Goal: Information Seeking & Learning: Find specific fact

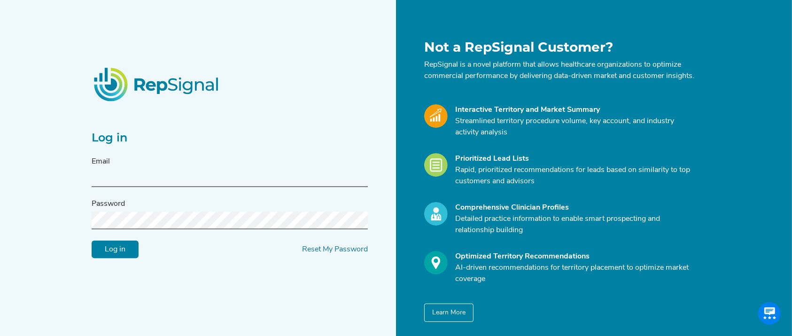
type input "[EMAIL_ADDRESS][DOMAIN_NAME]"
click at [106, 264] on div "Log in Email [EMAIL_ADDRESS][DOMAIN_NAME] Password Log in Reset My Password" at bounding box center [241, 180] width 310 height 282
click at [113, 252] on input "Log in" at bounding box center [115, 249] width 47 height 18
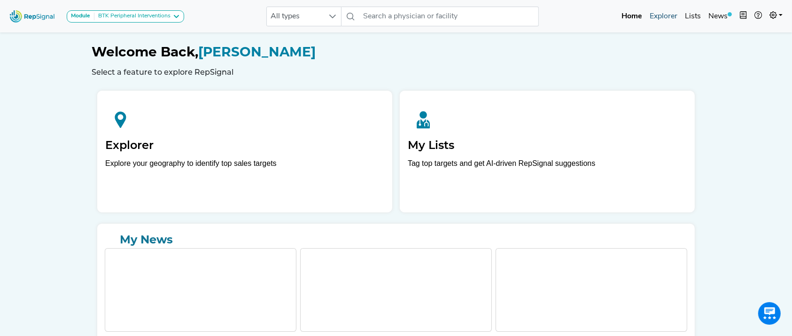
click at [663, 21] on link "Explorer" at bounding box center [663, 16] width 35 height 19
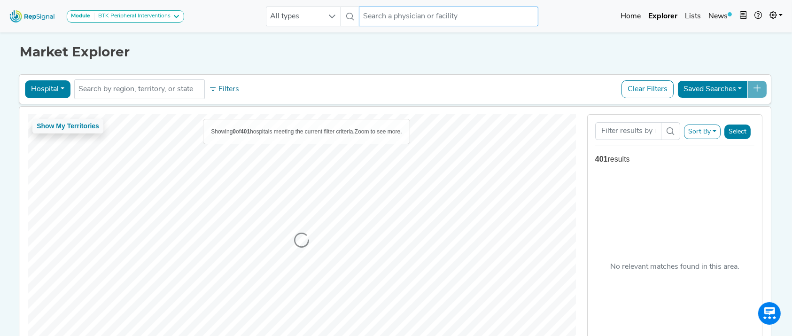
click at [448, 17] on input "text" at bounding box center [448, 17] width 179 height 20
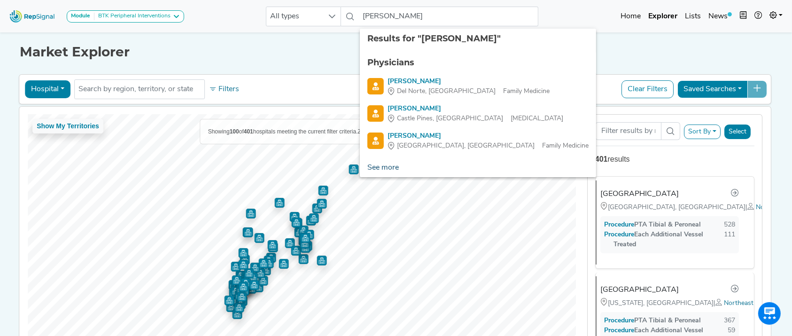
click at [392, 171] on link "See more" at bounding box center [383, 167] width 46 height 19
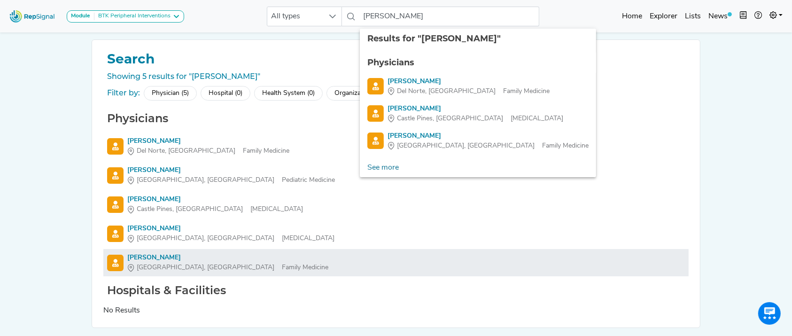
click at [486, 270] on link "[PERSON_NAME] Aliso Viejo, [GEOGRAPHIC_DATA] Family Medicine" at bounding box center [396, 263] width 578 height 20
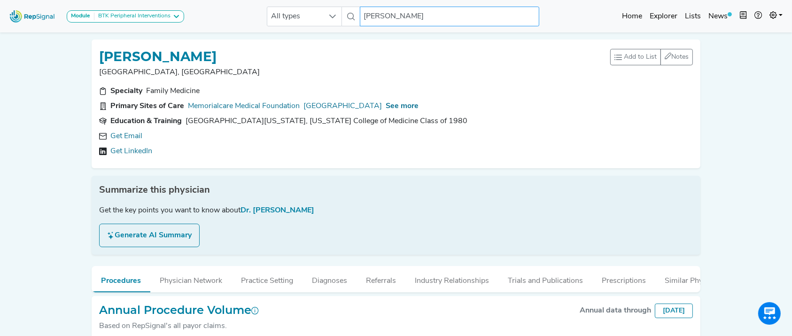
click at [447, 15] on input "[PERSON_NAME]" at bounding box center [449, 17] width 179 height 20
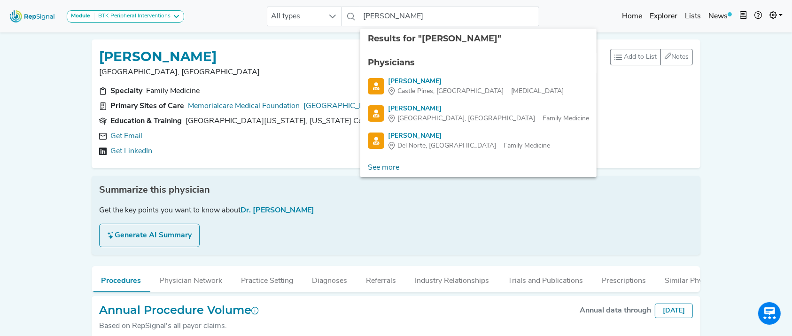
click at [415, 165] on div "Results for "[PERSON_NAME]" Physicians [PERSON_NAME] Castle Pines, CO [MEDICAL_…" at bounding box center [478, 103] width 236 height 148
click at [399, 167] on link "See more" at bounding box center [383, 167] width 46 height 19
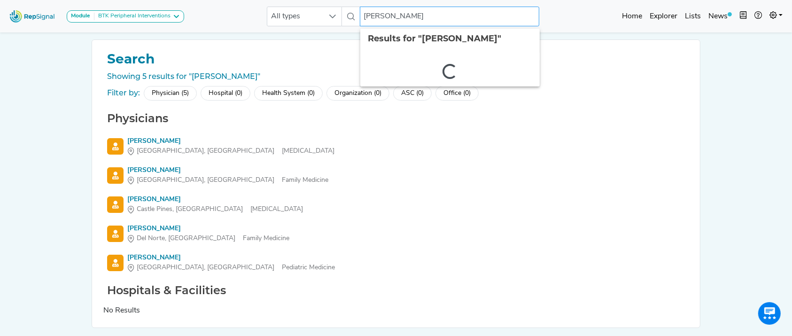
drag, startPoint x: 454, startPoint y: 24, endPoint x: 350, endPoint y: 22, distance: 104.3
click at [350, 22] on div "All types [PERSON_NAME] 2 results are available" at bounding box center [403, 17] width 272 height 20
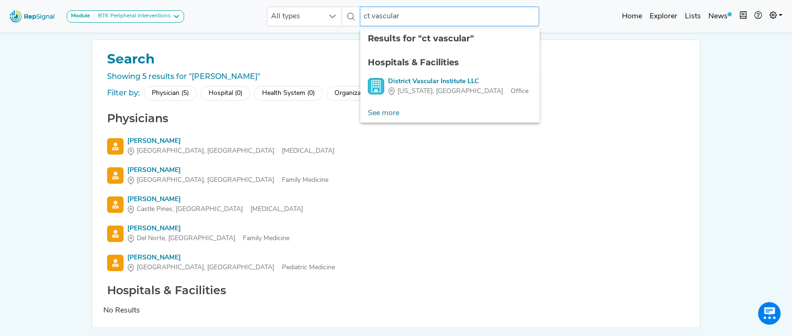
click at [375, 16] on input "ct vascular" at bounding box center [449, 17] width 179 height 20
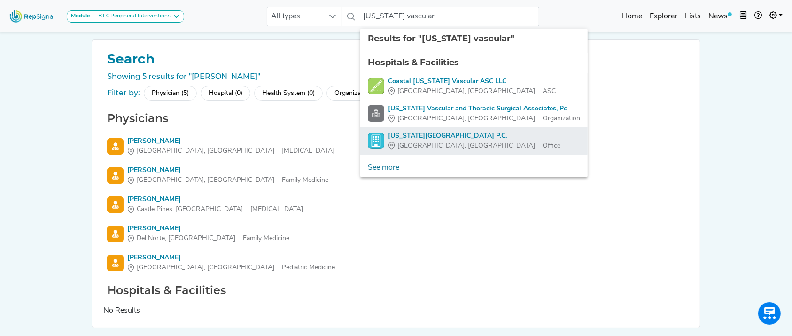
click at [430, 131] on div "[US_STATE][GEOGRAPHIC_DATA] P.C." at bounding box center [474, 136] width 172 height 10
type input "[US_STATE][GEOGRAPHIC_DATA] P.C."
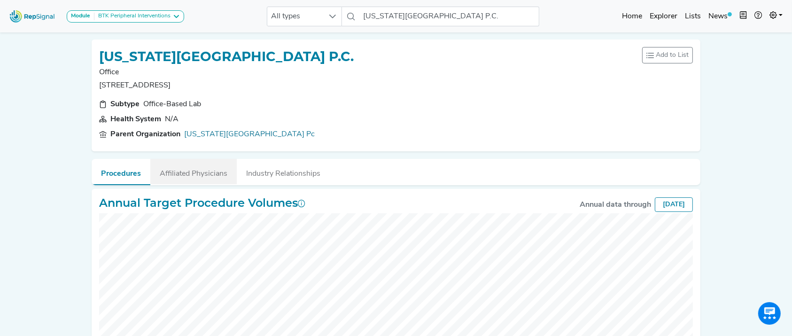
click at [220, 177] on button "Affiliated Physicians" at bounding box center [193, 171] width 86 height 25
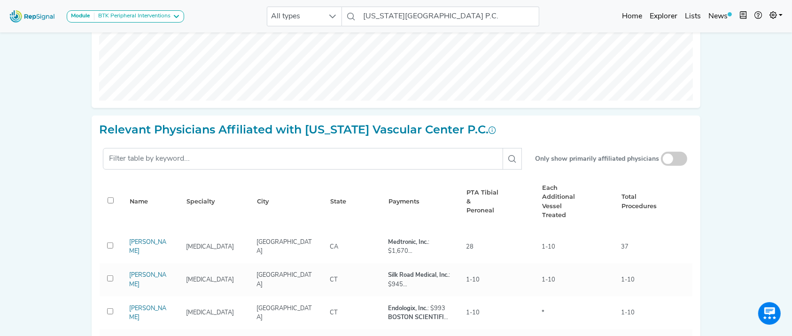
scroll to position [378, 0]
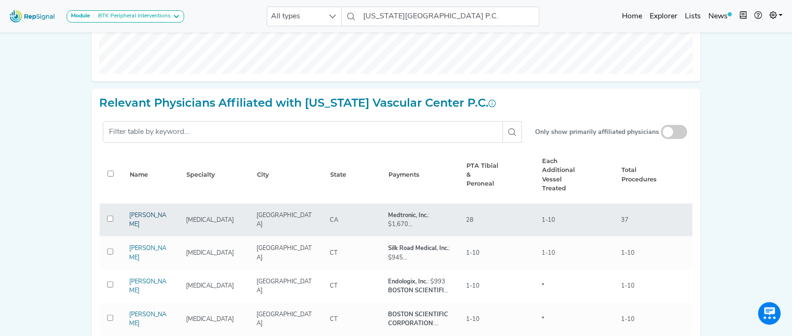
click at [144, 222] on link "[PERSON_NAME]" at bounding box center [147, 219] width 37 height 15
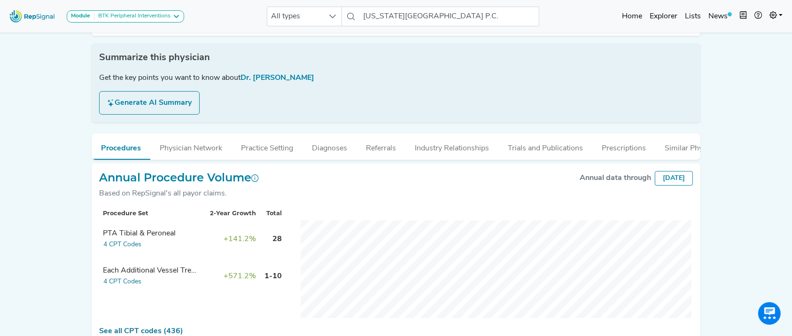
scroll to position [192, 0]
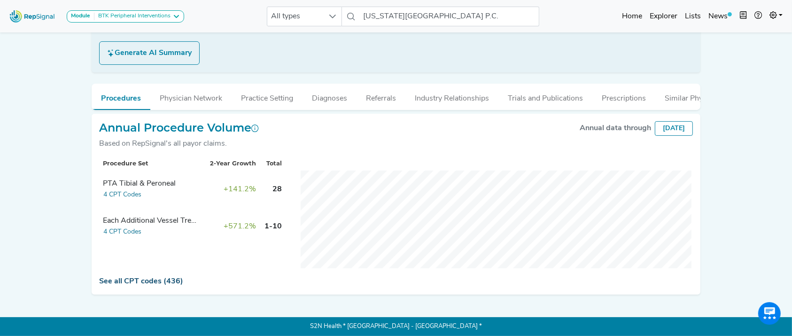
click at [163, 277] on link "See all CPT codes (436)" at bounding box center [141, 281] width 84 height 8
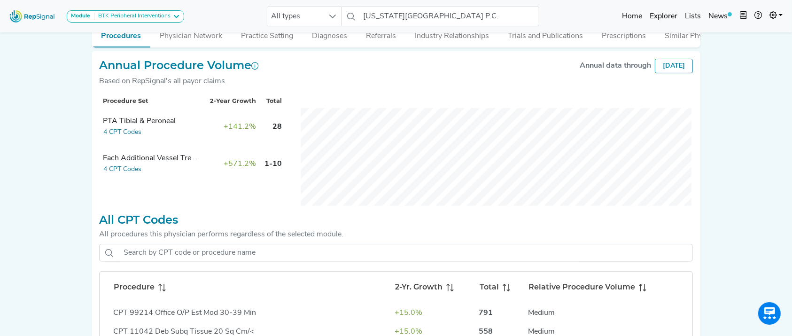
scroll to position [316, 0]
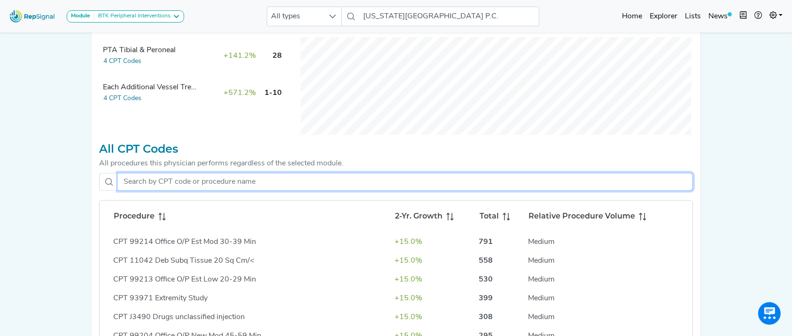
click at [302, 186] on input "text" at bounding box center [405, 182] width 575 height 18
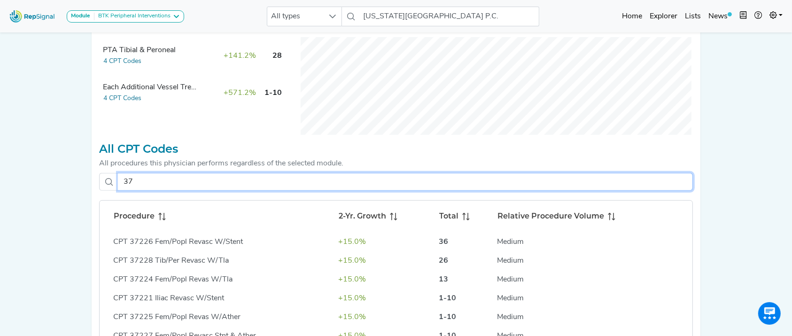
type input "3"
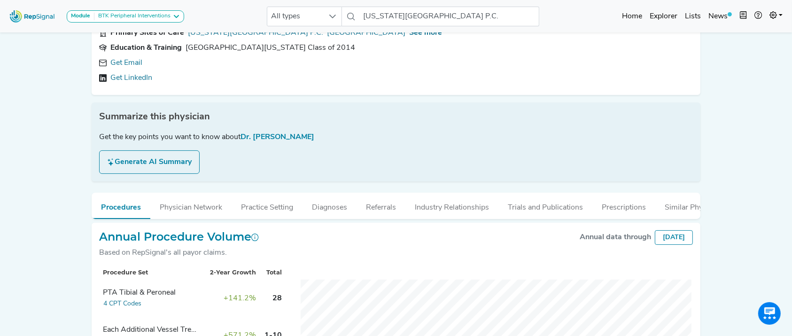
scroll to position [0, 0]
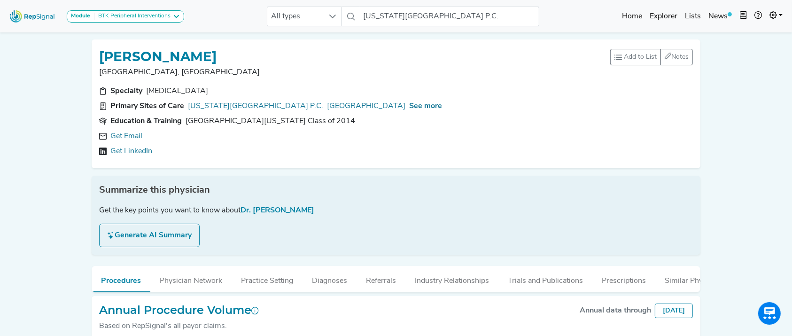
click at [664, 12] on link "Explorer" at bounding box center [663, 16] width 35 height 19
